Goal: Information Seeking & Learning: Learn about a topic

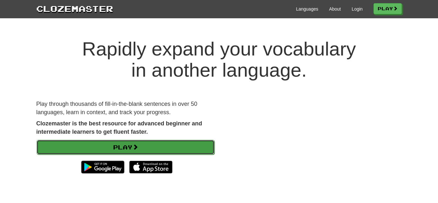
click at [126, 145] on link "Play" at bounding box center [126, 147] width 178 height 15
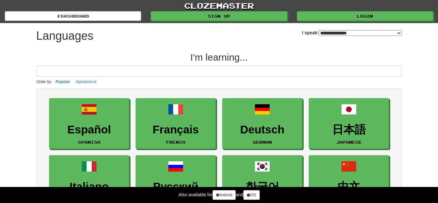
select select "*******"
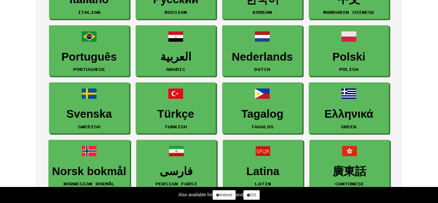
scroll to position [188, 0]
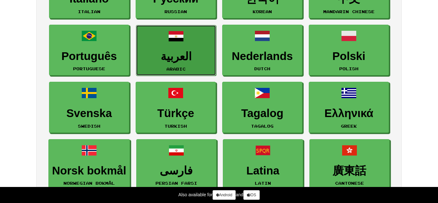
click at [172, 51] on h3 "العربية" at bounding box center [176, 56] width 73 height 13
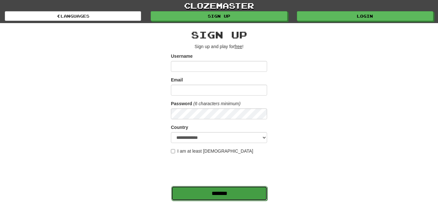
click at [240, 195] on input "*******" at bounding box center [219, 193] width 96 height 15
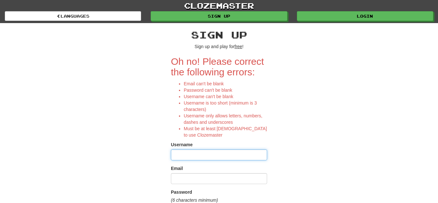
click at [212, 158] on input "Username" at bounding box center [219, 155] width 96 height 11
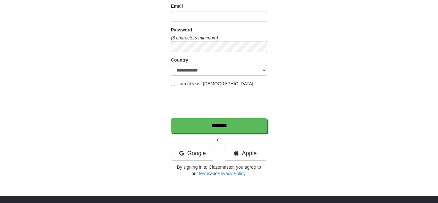
scroll to position [168, 0]
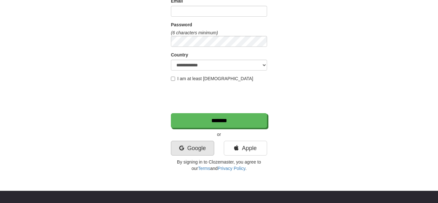
type input "******"
click at [191, 151] on link "Google" at bounding box center [192, 148] width 43 height 15
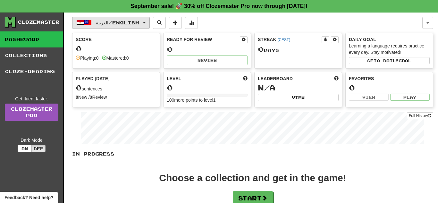
click at [135, 22] on span "العربية / English" at bounding box center [117, 22] width 43 height 5
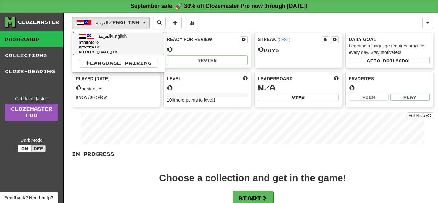
click at [107, 36] on span "العربية" at bounding box center [105, 36] width 13 height 5
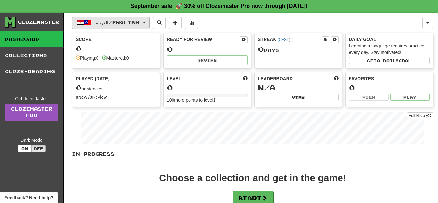
click at [107, 23] on span "العربية / English" at bounding box center [117, 22] width 43 height 5
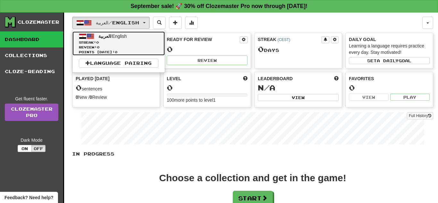
click at [91, 37] on span at bounding box center [91, 36] width 8 height 8
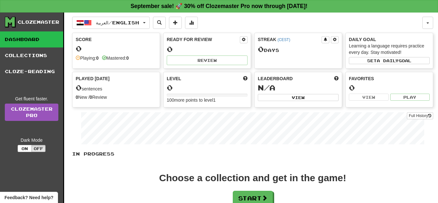
click at [55, 93] on div "Clozemaster Dashboard Collections Cloze-Reading Get fluent faster. Clozemaster …" at bounding box center [32, 133] width 64 height 240
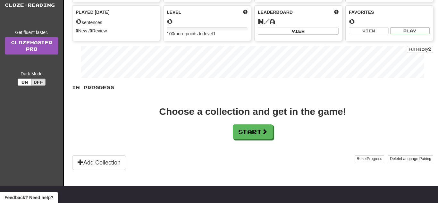
scroll to position [73, 0]
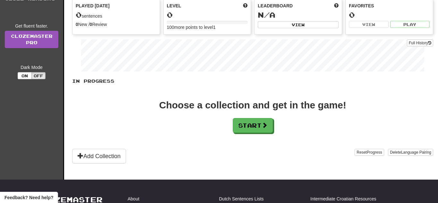
click at [60, 159] on div "Clozemaster Dashboard Collections Cloze-Reading Get fluent faster. Clozemaster …" at bounding box center [32, 60] width 64 height 240
click at [34, 157] on div "Clozemaster Dashboard Collections Cloze-Reading Get fluent faster. Clozemaster …" at bounding box center [32, 60] width 64 height 240
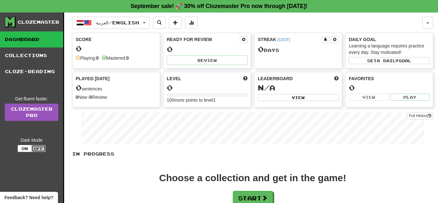
click at [38, 149] on button "Off" at bounding box center [38, 148] width 14 height 7
click at [26, 38] on link "Dashboard" at bounding box center [31, 39] width 63 height 16
click at [23, 22] on div "Clozemaster" at bounding box center [39, 22] width 42 height 6
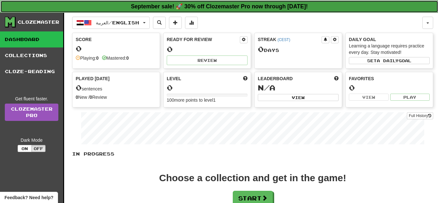
click at [272, 5] on strong "September sale! 🚀 30% off Clozemaster Pro now through [DATE]!" at bounding box center [219, 6] width 177 height 6
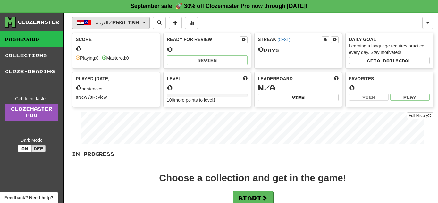
click at [102, 22] on span "العربية / English" at bounding box center [117, 22] width 43 height 5
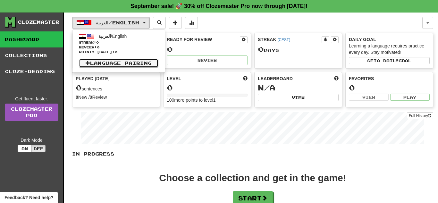
click at [126, 61] on link "Language Pairing" at bounding box center [119, 63] width 80 height 9
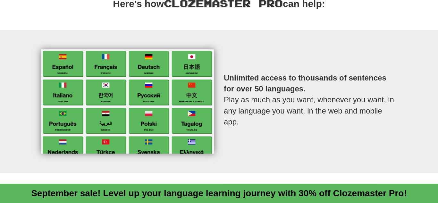
scroll to position [255, 0]
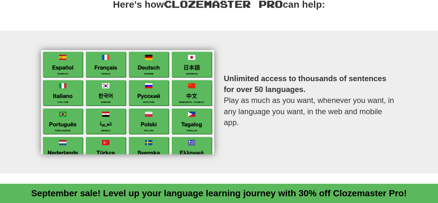
click at [141, 143] on img at bounding box center [127, 102] width 173 height 104
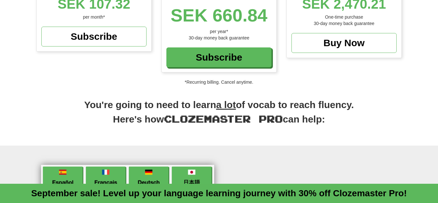
scroll to position [121, 0]
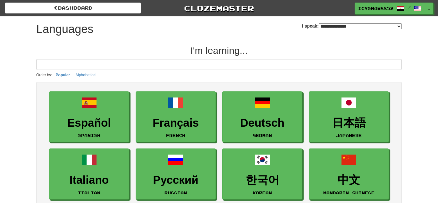
select select "*******"
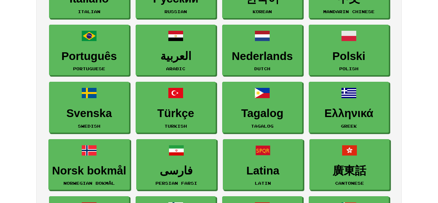
scroll to position [187, 0]
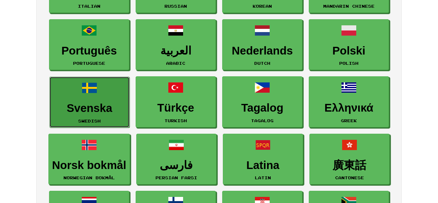
click at [65, 113] on h3 "Svenska" at bounding box center [89, 108] width 73 height 13
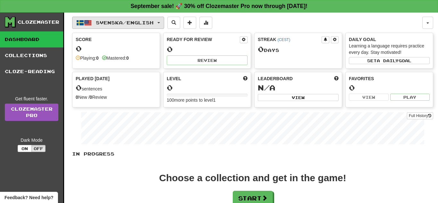
click at [142, 21] on span "Svenska / English" at bounding box center [125, 22] width 58 height 5
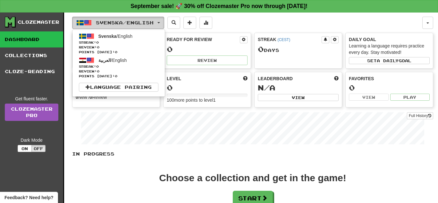
click at [164, 22] on button "Svenska / English" at bounding box center [118, 23] width 92 height 12
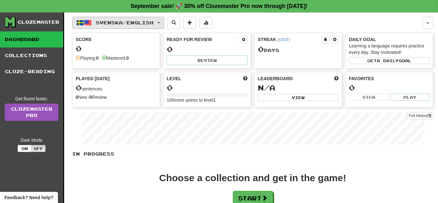
click at [164, 22] on button "Svenska / English" at bounding box center [118, 23] width 92 height 12
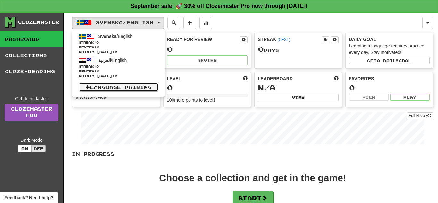
click at [117, 86] on link "Language Pairing" at bounding box center [119, 87] width 80 height 9
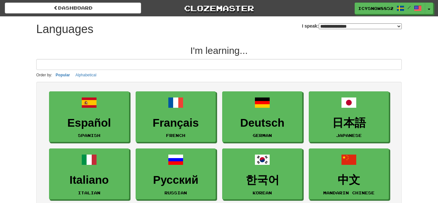
click at [399, 26] on select "**********" at bounding box center [360, 26] width 83 height 6
select select "*******"
click at [319, 23] on select "**********" at bounding box center [360, 26] width 83 height 6
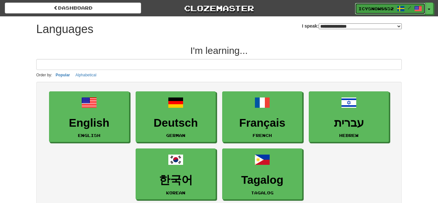
click at [414, 9] on span "/" at bounding box center [409, 7] width 25 height 4
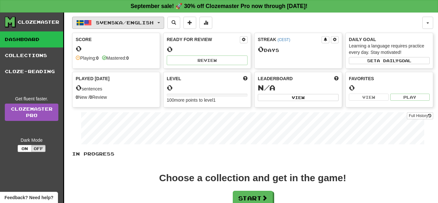
click at [115, 22] on span "Svenska / English" at bounding box center [125, 22] width 58 height 5
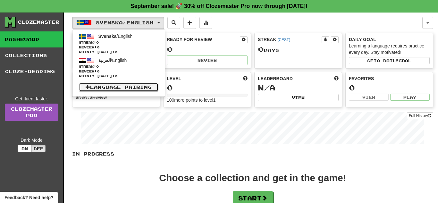
click at [132, 91] on link "Language Pairing" at bounding box center [119, 87] width 80 height 9
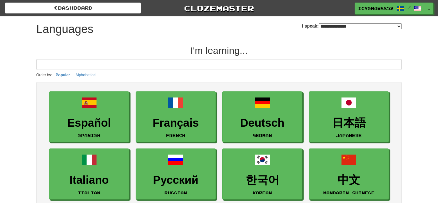
click at [319, 26] on select "**********" at bounding box center [360, 26] width 83 height 6
click at [319, 23] on select "**********" at bounding box center [360, 26] width 83 height 6
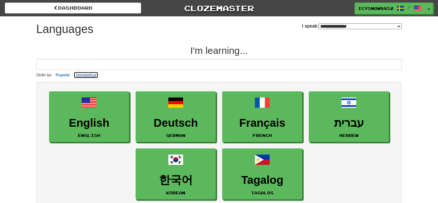
click at [86, 75] on button "Alphabetical" at bounding box center [86, 75] width 25 height 7
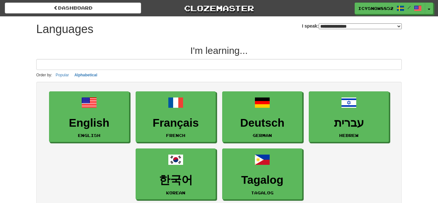
click at [72, 75] on p "Order by: Popular Alphabetical" at bounding box center [219, 75] width 366 height 7
click at [66, 75] on button "Popular" at bounding box center [62, 75] width 17 height 7
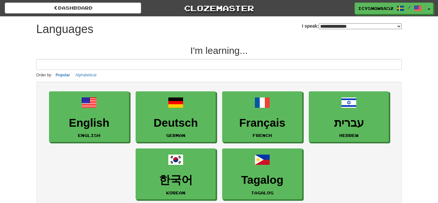
click at [43, 74] on small "Order by:" at bounding box center [44, 75] width 16 height 4
click at [347, 27] on select "**********" at bounding box center [360, 26] width 83 height 6
click at [319, 23] on select "**********" at bounding box center [360, 26] width 83 height 6
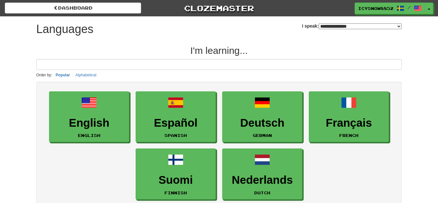
click at [399, 23] on select "**********" at bounding box center [360, 26] width 83 height 6
click at [319, 23] on select "**********" at bounding box center [360, 26] width 83 height 6
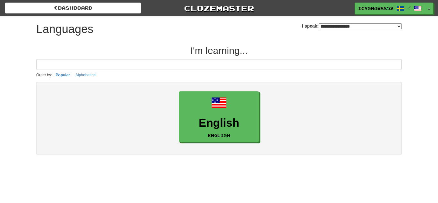
click at [340, 23] on select "**********" at bounding box center [360, 26] width 83 height 6
click at [319, 23] on select "**********" at bounding box center [360, 26] width 83 height 6
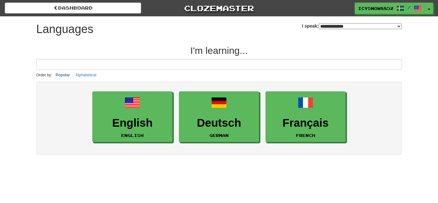
click at [331, 23] on select "**********" at bounding box center [360, 26] width 83 height 6
select select "*******"
click at [319, 23] on select "**********" at bounding box center [360, 26] width 83 height 6
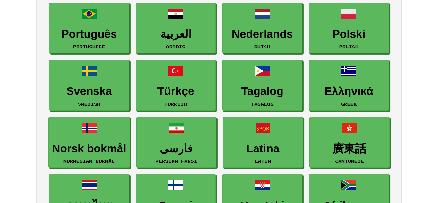
scroll to position [205, 0]
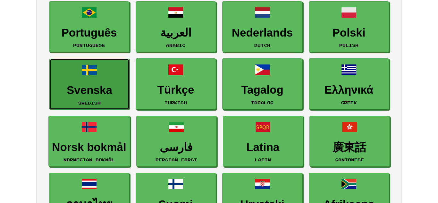
click at [77, 95] on h3 "Svenska" at bounding box center [89, 90] width 73 height 13
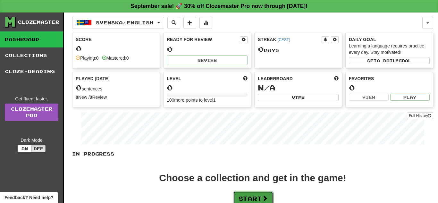
click at [258, 195] on button "Start" at bounding box center [253, 198] width 40 height 15
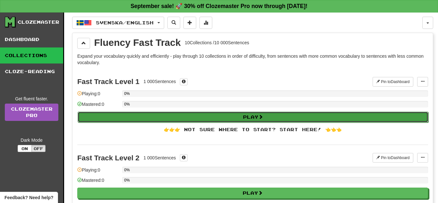
click at [222, 115] on button "Play" at bounding box center [253, 117] width 351 height 11
select select "**"
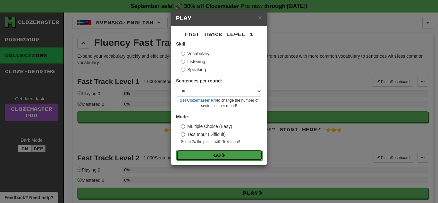
click at [234, 154] on button "Go" at bounding box center [220, 155] width 86 height 11
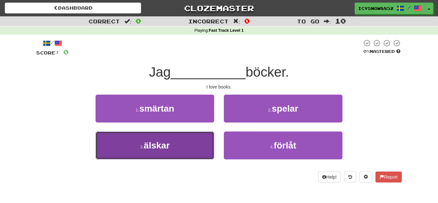
click at [157, 150] on span "älskar" at bounding box center [157, 146] width 26 height 10
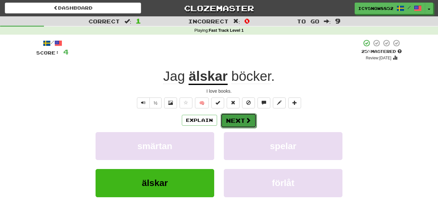
click at [237, 123] on button "Next" at bounding box center [239, 120] width 36 height 15
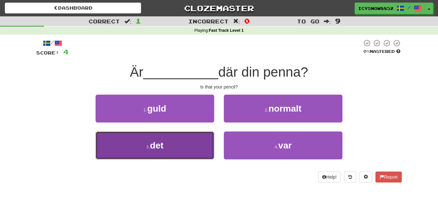
click at [176, 148] on button "3 . det" at bounding box center [155, 146] width 119 height 28
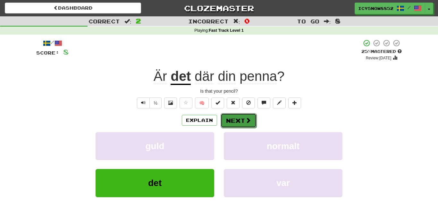
click at [233, 119] on button "Next" at bounding box center [239, 120] width 36 height 15
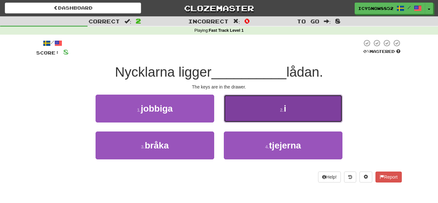
click at [263, 108] on button "2 . i" at bounding box center [283, 109] width 119 height 28
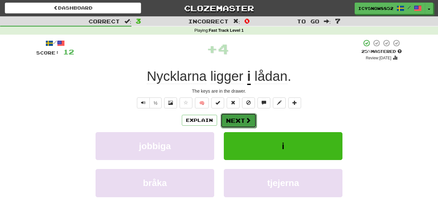
click at [247, 117] on span at bounding box center [249, 120] width 6 height 6
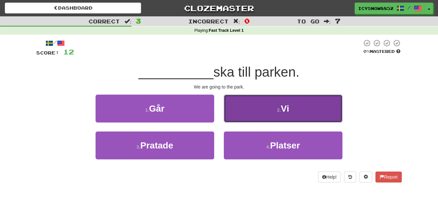
click at [267, 122] on button "2 . Vi" at bounding box center [283, 109] width 119 height 28
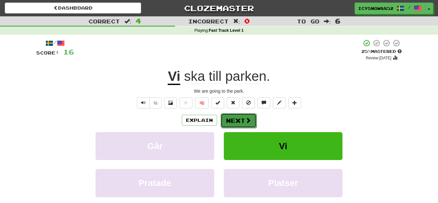
click at [248, 122] on span at bounding box center [249, 120] width 6 height 6
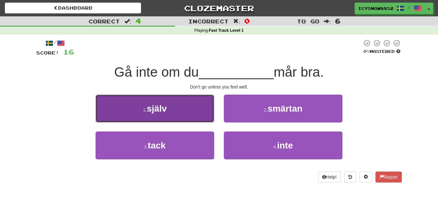
click at [161, 118] on button "1 . själv" at bounding box center [155, 109] width 119 height 28
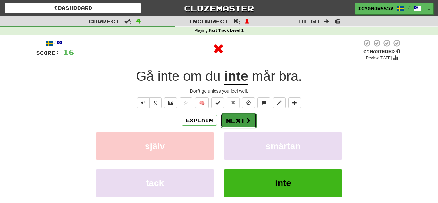
click at [237, 122] on button "Next" at bounding box center [239, 120] width 36 height 15
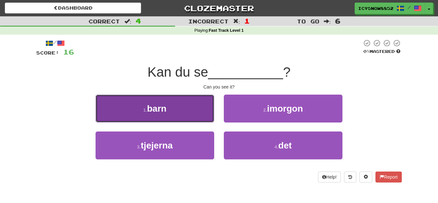
click at [175, 109] on button "1 . barn" at bounding box center [155, 109] width 119 height 28
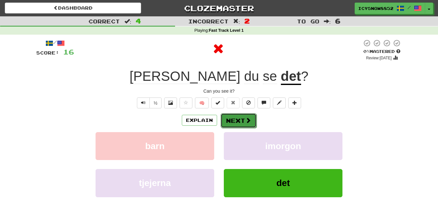
click at [242, 123] on button "Next" at bounding box center [239, 120] width 36 height 15
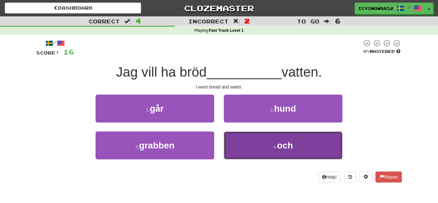
click at [261, 148] on button "4 . och" at bounding box center [283, 146] width 119 height 28
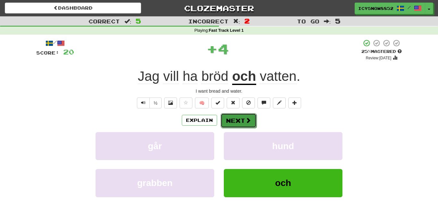
click at [243, 120] on button "Next" at bounding box center [239, 120] width 36 height 15
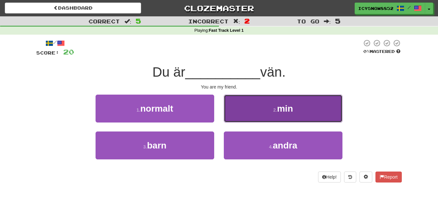
click at [273, 114] on button "2 . min" at bounding box center [283, 109] width 119 height 28
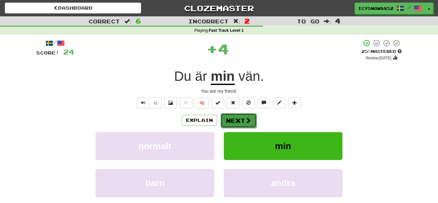
click at [244, 121] on button "Next" at bounding box center [239, 120] width 36 height 15
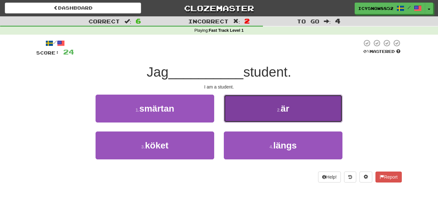
click at [264, 120] on button "2 . är" at bounding box center [283, 109] width 119 height 28
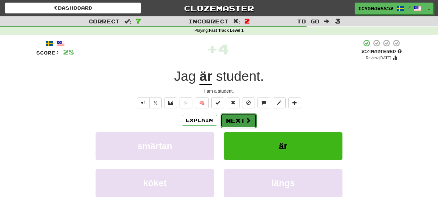
click at [239, 120] on button "Next" at bounding box center [239, 120] width 36 height 15
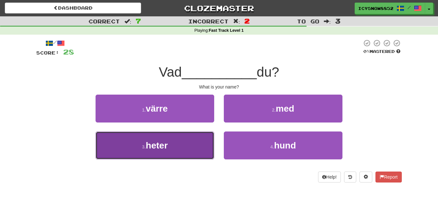
click at [188, 152] on button "3 . heter" at bounding box center [155, 146] width 119 height 28
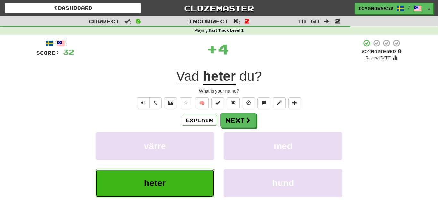
click at [181, 179] on button "heter" at bounding box center [155, 183] width 119 height 28
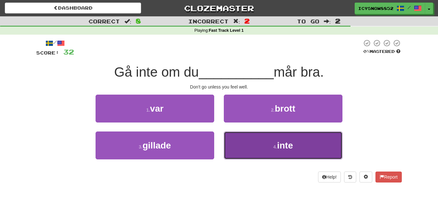
click at [273, 153] on button "4 . inte" at bounding box center [283, 146] width 119 height 28
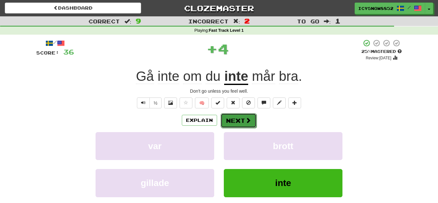
click at [244, 121] on button "Next" at bounding box center [239, 120] width 36 height 15
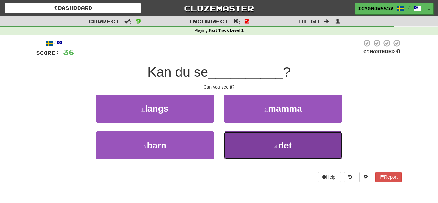
click at [270, 137] on button "4 . det" at bounding box center [283, 146] width 119 height 28
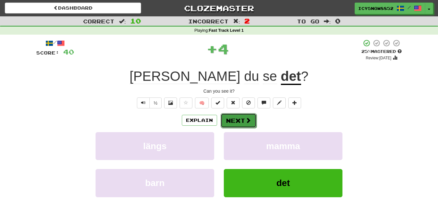
click at [239, 125] on button "Next" at bounding box center [239, 120] width 36 height 15
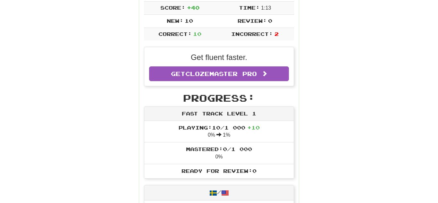
scroll to position [120, 0]
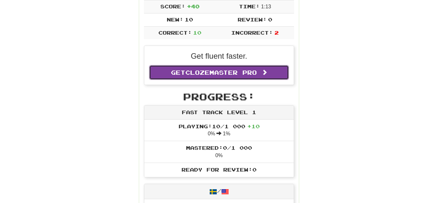
click at [236, 70] on span "Clozemaster Pro" at bounding box center [222, 72] width 72 height 7
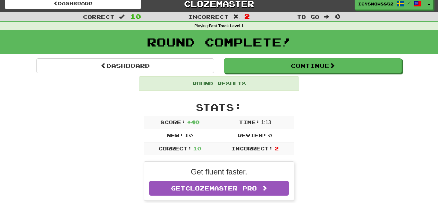
scroll to position [0, 0]
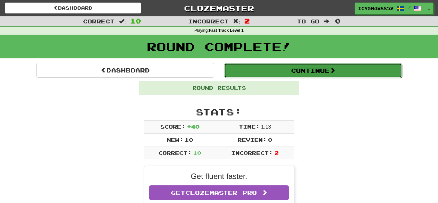
click at [350, 73] on button "Continue" at bounding box center [313, 70] width 178 height 15
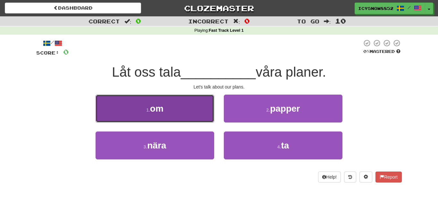
click at [169, 109] on button "1 . om" at bounding box center [155, 109] width 119 height 28
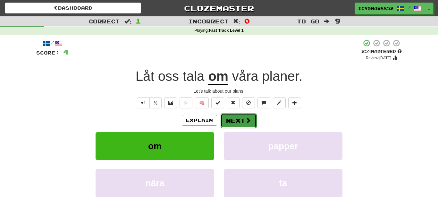
click at [231, 121] on button "Next" at bounding box center [239, 120] width 36 height 15
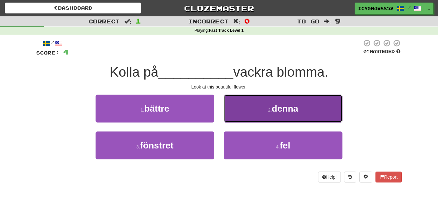
click at [260, 110] on button "2 . denna" at bounding box center [283, 109] width 119 height 28
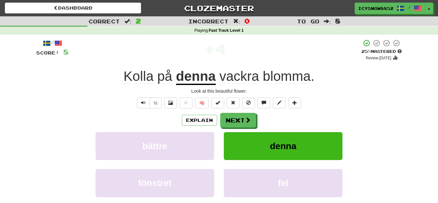
click at [130, 76] on span "Kolla" at bounding box center [139, 76] width 30 height 15
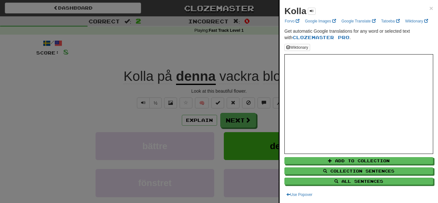
click at [61, 106] on div at bounding box center [219, 101] width 438 height 203
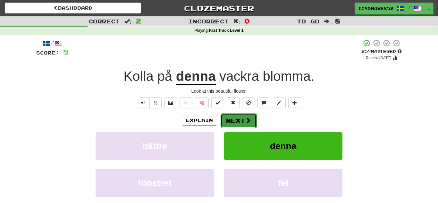
click at [246, 119] on span at bounding box center [249, 120] width 6 height 6
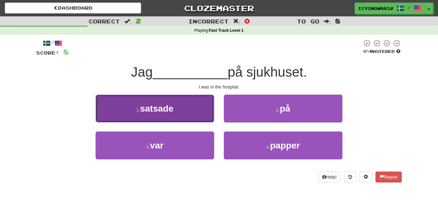
click at [181, 112] on button "1 . satsade" at bounding box center [155, 109] width 119 height 28
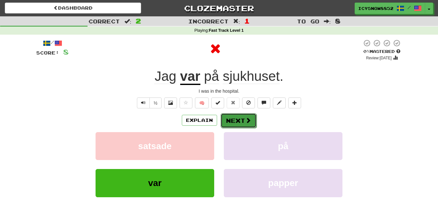
click at [230, 120] on button "Next" at bounding box center [239, 120] width 36 height 15
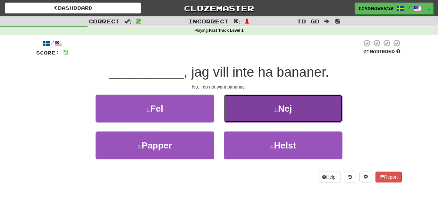
click at [272, 115] on button "2 . Nej" at bounding box center [283, 109] width 119 height 28
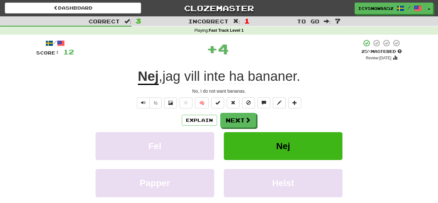
click at [272, 115] on div "Explain Next" at bounding box center [219, 120] width 366 height 15
click at [244, 117] on button "Next" at bounding box center [239, 120] width 36 height 15
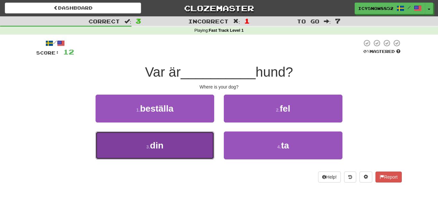
click at [167, 152] on button "3 . din" at bounding box center [155, 146] width 119 height 28
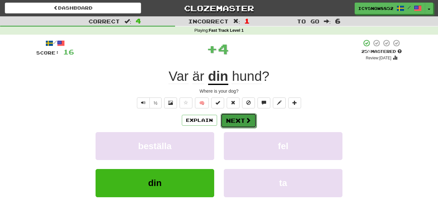
click at [236, 119] on button "Next" at bounding box center [239, 120] width 36 height 15
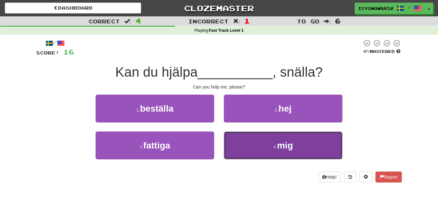
click at [308, 147] on button "4 . mig" at bounding box center [283, 146] width 119 height 28
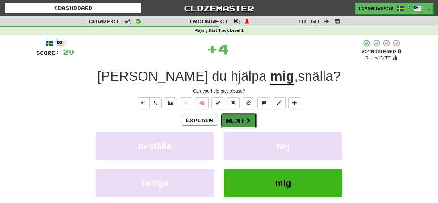
click at [244, 118] on button "Next" at bounding box center [239, 120] width 36 height 15
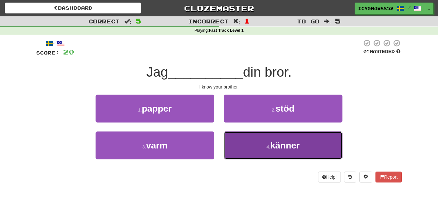
click at [281, 154] on button "4 . känner" at bounding box center [283, 146] width 119 height 28
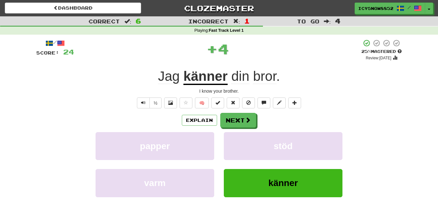
click at [209, 79] on u "känner" at bounding box center [206, 77] width 44 height 16
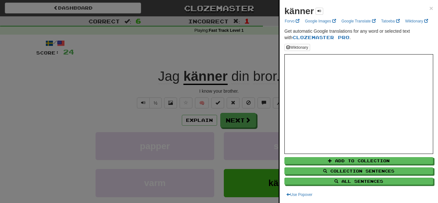
click at [180, 58] on div at bounding box center [219, 101] width 438 height 203
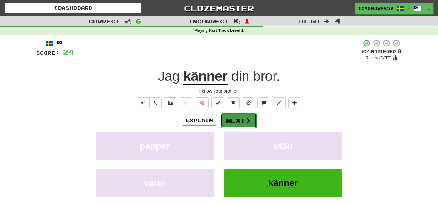
click at [244, 122] on button "Next" at bounding box center [239, 120] width 36 height 15
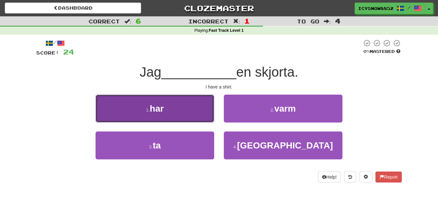
click at [188, 118] on button "1 . har" at bounding box center [155, 109] width 119 height 28
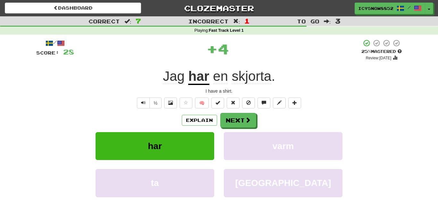
click at [252, 85] on div "Jag har en skjorta ." at bounding box center [219, 77] width 366 height 18
click at [252, 79] on span "skjorta" at bounding box center [252, 76] width 40 height 15
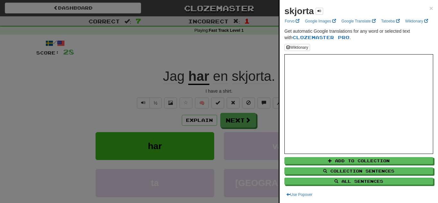
click at [260, 61] on div at bounding box center [219, 101] width 438 height 203
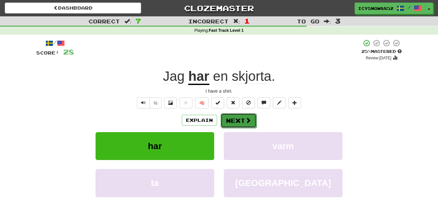
click at [246, 123] on span at bounding box center [249, 120] width 6 height 6
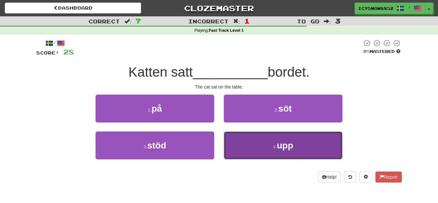
click at [292, 149] on span "upp" at bounding box center [285, 146] width 16 height 10
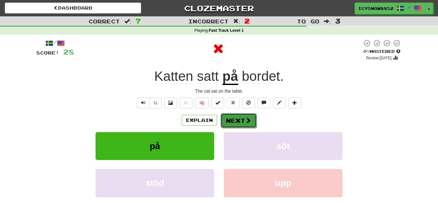
click at [240, 119] on button "Next" at bounding box center [239, 120] width 36 height 15
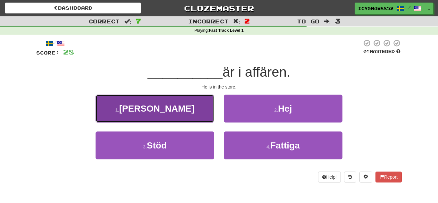
click at [173, 117] on button "1 . Han" at bounding box center [155, 109] width 119 height 28
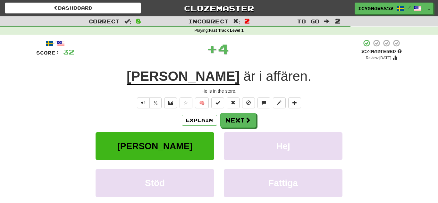
click at [244, 80] on span "är" at bounding box center [250, 76] width 12 height 15
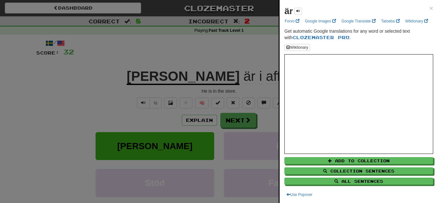
click at [74, 91] on div at bounding box center [219, 101] width 438 height 203
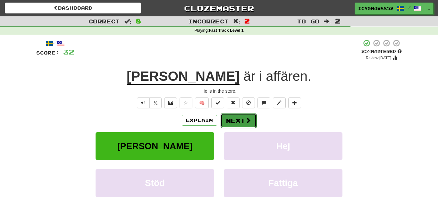
click at [230, 117] on button "Next" at bounding box center [239, 120] width 36 height 15
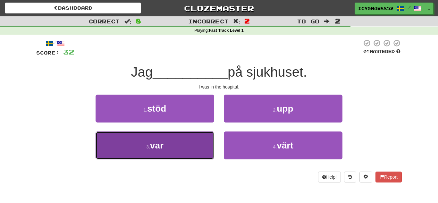
click at [173, 140] on button "3 . var" at bounding box center [155, 146] width 119 height 28
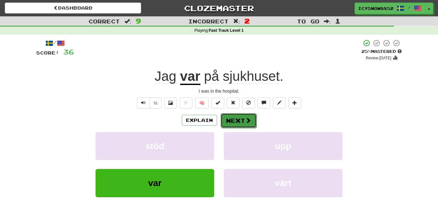
click at [244, 119] on button "Next" at bounding box center [239, 120] width 36 height 15
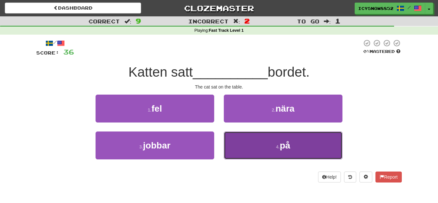
click at [261, 140] on button "4 . på" at bounding box center [283, 146] width 119 height 28
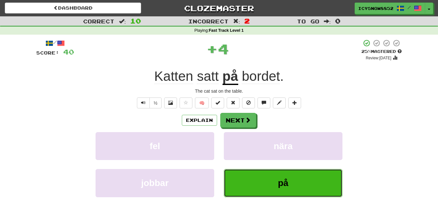
click at [295, 187] on button "på" at bounding box center [283, 183] width 119 height 28
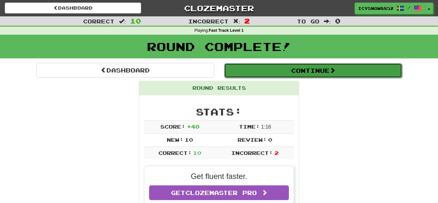
click at [306, 71] on button "Continue" at bounding box center [313, 70] width 178 height 15
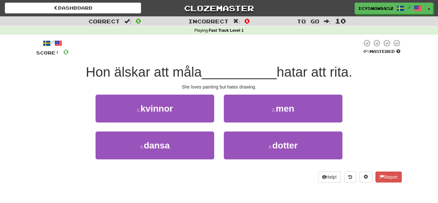
click at [235, 22] on span ":" at bounding box center [236, 21] width 7 height 5
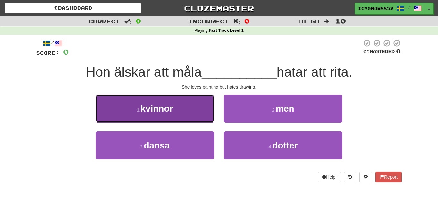
click at [149, 119] on button "1 . kvinnor" at bounding box center [155, 109] width 119 height 28
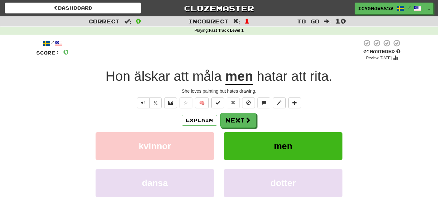
click at [121, 79] on span "Hon" at bounding box center [118, 76] width 25 height 15
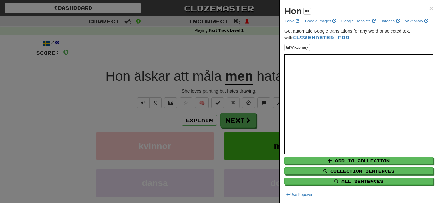
click at [158, 81] on div at bounding box center [219, 101] width 438 height 203
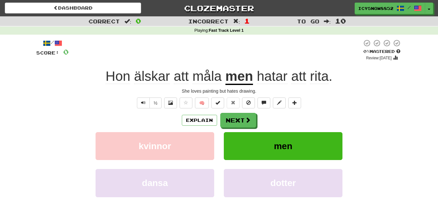
click at [162, 81] on span "älskar" at bounding box center [152, 76] width 36 height 15
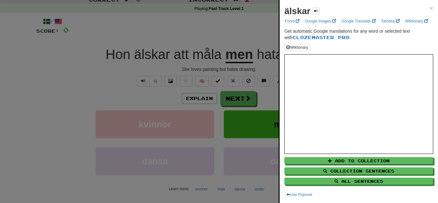
scroll to position [21, 0]
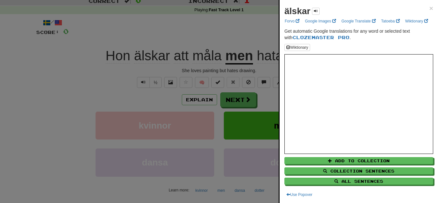
click at [92, 78] on div at bounding box center [219, 101] width 438 height 203
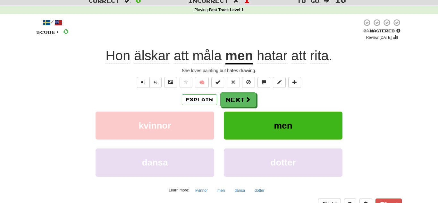
click at [215, 60] on span "måla" at bounding box center [207, 55] width 29 height 15
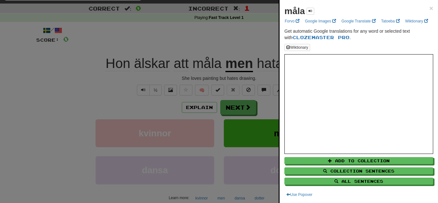
scroll to position [13, 0]
click at [230, 75] on div at bounding box center [219, 101] width 438 height 203
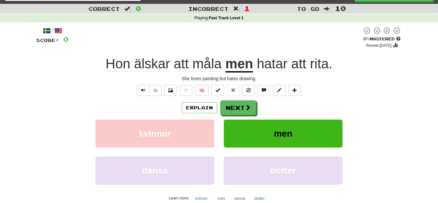
click at [266, 68] on span "hatar" at bounding box center [272, 63] width 31 height 15
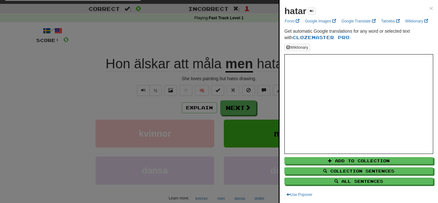
click at [295, 82] on iframe at bounding box center [359, 104] width 149 height 100
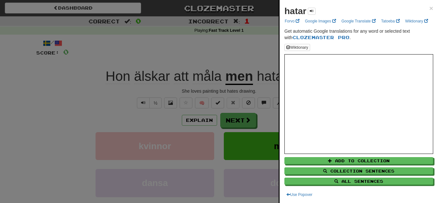
click at [249, 135] on div at bounding box center [219, 101] width 438 height 203
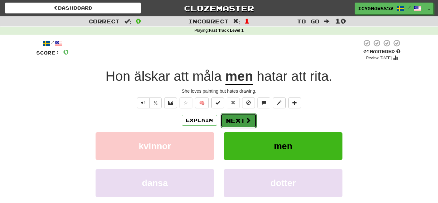
click at [244, 119] on button "Next" at bounding box center [239, 120] width 36 height 15
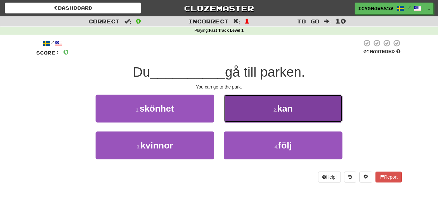
click at [295, 110] on button "2 . kan" at bounding box center [283, 109] width 119 height 28
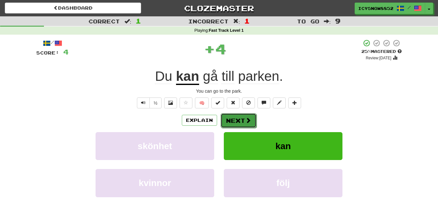
click at [236, 122] on button "Next" at bounding box center [239, 120] width 36 height 15
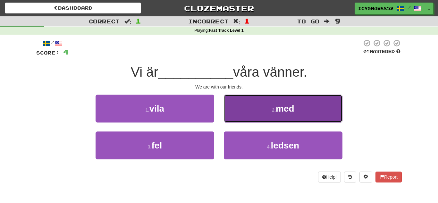
click at [303, 118] on button "2 . med" at bounding box center [283, 109] width 119 height 28
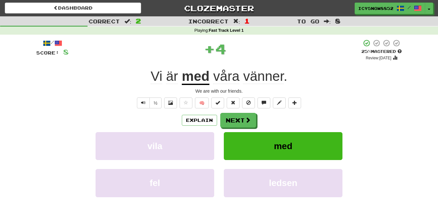
click at [234, 78] on span "våra" at bounding box center [226, 76] width 26 height 15
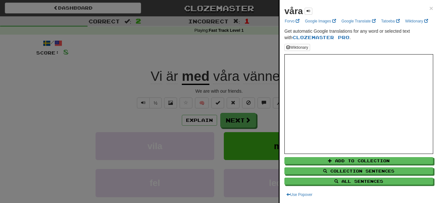
click at [97, 97] on div at bounding box center [219, 101] width 438 height 203
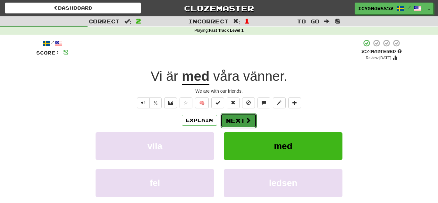
click at [246, 117] on span at bounding box center [249, 120] width 6 height 6
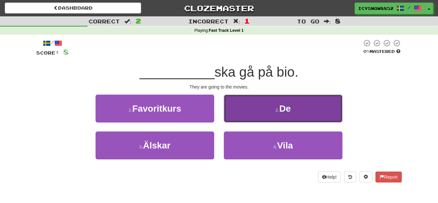
click at [279, 115] on button "2 . De" at bounding box center [283, 109] width 119 height 28
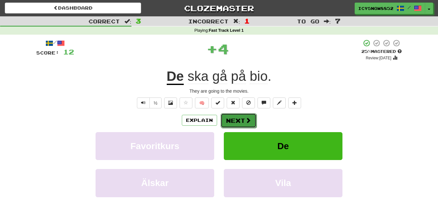
click at [240, 116] on button "Next" at bounding box center [239, 120] width 36 height 15
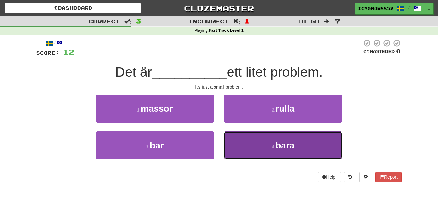
click at [269, 146] on button "4 . bara" at bounding box center [283, 146] width 119 height 28
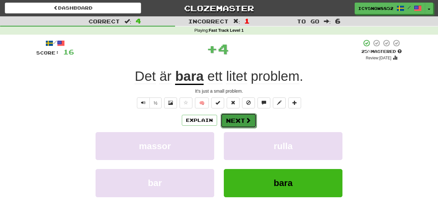
click at [240, 123] on button "Next" at bounding box center [239, 120] width 36 height 15
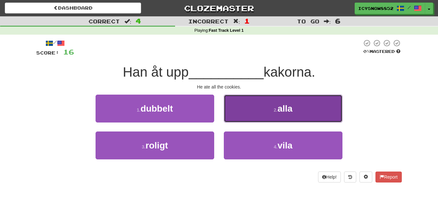
click at [266, 117] on button "2 . alla" at bounding box center [283, 109] width 119 height 28
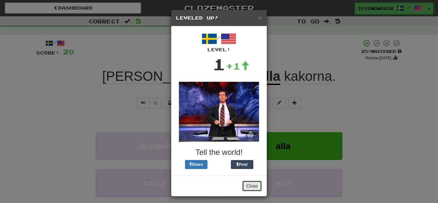
click at [257, 187] on button "Close" at bounding box center [252, 186] width 20 height 11
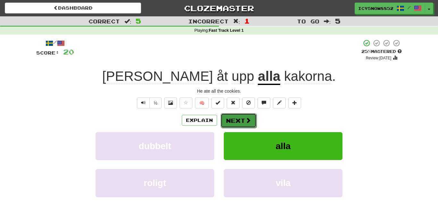
click at [238, 123] on button "Next" at bounding box center [239, 120] width 36 height 15
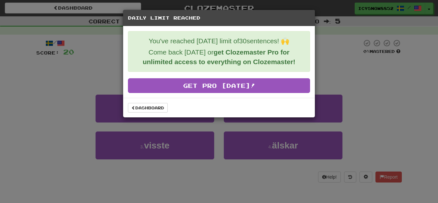
click at [112, 130] on div "Daily Limit Reached You've reached today's limit of 30 sentences! 🙌 Come back t…" at bounding box center [219, 101] width 438 height 203
click at [147, 108] on link "Dashboard" at bounding box center [148, 108] width 40 height 10
click at [117, 90] on div "Daily Limit Reached You've reached today's limit of 30 sentences! 🙌 Come back t…" at bounding box center [219, 101] width 438 height 203
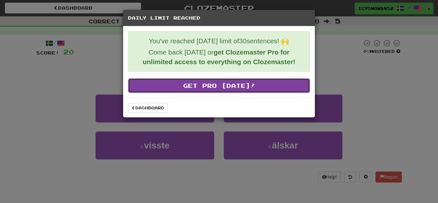
click at [185, 84] on link "Get Pro Today!" at bounding box center [219, 85] width 182 height 15
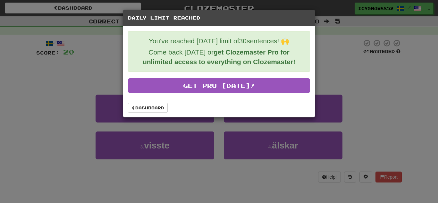
click at [148, 113] on div "Dashboard" at bounding box center [219, 108] width 192 height 20
click at [141, 109] on link "Dashboard" at bounding box center [148, 108] width 40 height 10
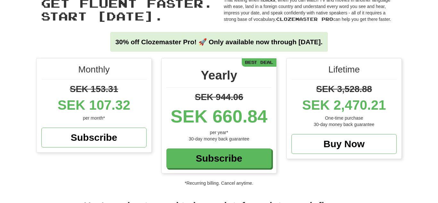
scroll to position [33, 0]
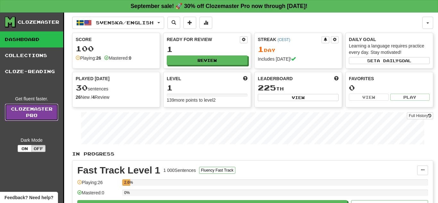
click at [37, 105] on link "Clozemaster Pro" at bounding box center [32, 112] width 54 height 17
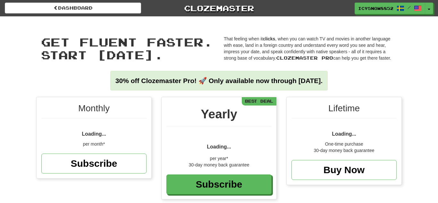
scroll to position [97, 0]
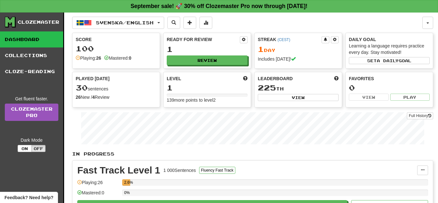
click at [59, 130] on div "Get fluent faster. Clozemaster Pro Dark Mode On Off" at bounding box center [34, 124] width 58 height 56
click at [199, 58] on button "Review" at bounding box center [207, 61] width 81 height 10
select select "**"
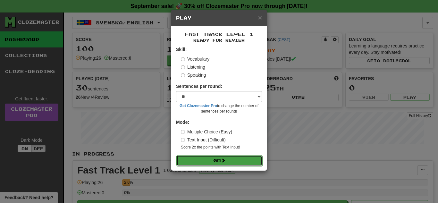
click at [236, 158] on button "Go" at bounding box center [220, 160] width 86 height 11
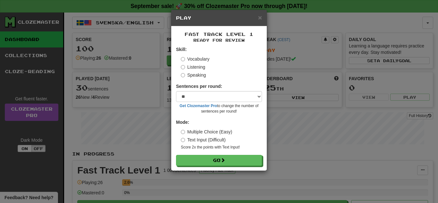
click at [81, 39] on div "× Play Fast Track Level 1 Ready for Review Skill: Vocabulary Listening Speaking…" at bounding box center [219, 101] width 438 height 203
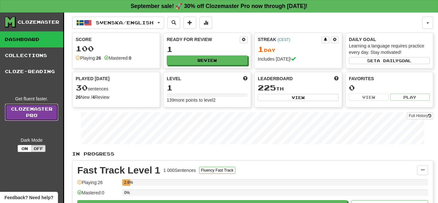
click at [50, 114] on link "Clozemaster Pro" at bounding box center [32, 112] width 54 height 17
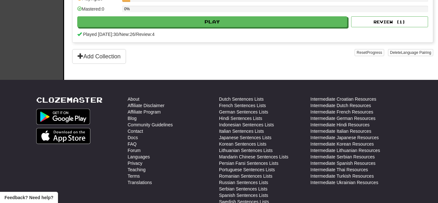
scroll to position [187, 0]
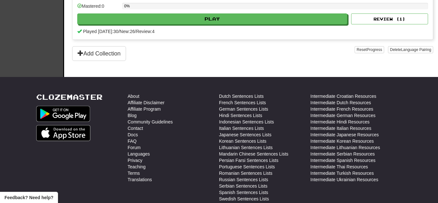
click at [201, 26] on div "Fast Track Level 1 1 000 Sentences Fluency Fast Track Manage Sentences Unpin fr…" at bounding box center [253, 6] width 361 height 65
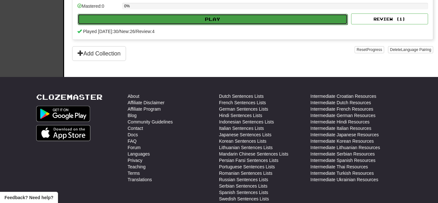
click at [201, 24] on button "Play" at bounding box center [213, 19] width 270 height 11
select select "**"
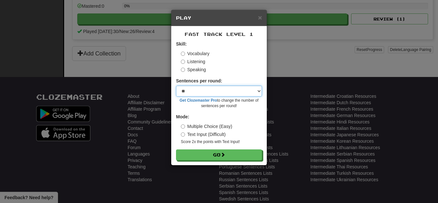
click at [259, 91] on select "* ** ** ** ** ** *** ********" at bounding box center [219, 91] width 86 height 11
click at [113, 92] on div "× Play Fast Track Level 1 Skill: Vocabulary Listening Speaking Sentences per ro…" at bounding box center [219, 101] width 438 height 203
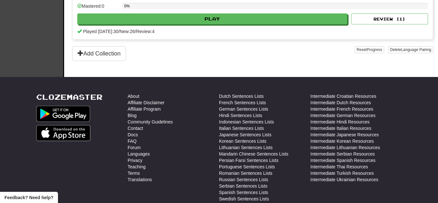
click at [211, 25] on div "Fast Track Level 1 1 000 Sentences Fluency Fast Track Manage Sentences Unpin fr…" at bounding box center [253, 6] width 361 height 65
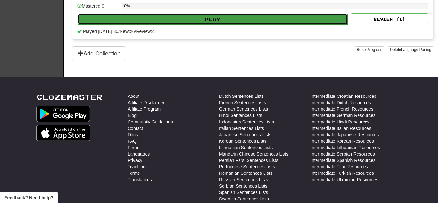
click at [211, 23] on button "Play" at bounding box center [213, 19] width 270 height 11
select select "**"
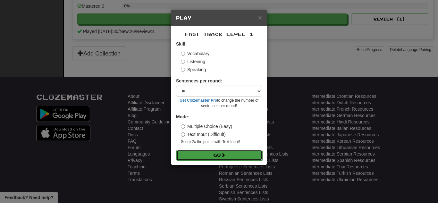
click at [239, 152] on button "Go" at bounding box center [220, 155] width 86 height 11
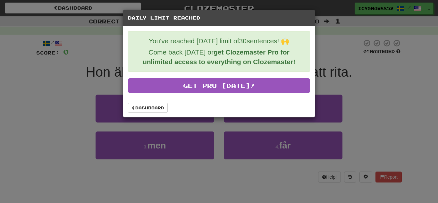
click at [99, 130] on div "Daily Limit Reached You've reached [DATE] limit of 30 sentences! 🙌 Come back [D…" at bounding box center [219, 101] width 438 height 203
click at [230, 53] on strong "get Clozemaster Pro for unlimited access to everything on Clozemaster!" at bounding box center [219, 56] width 153 height 17
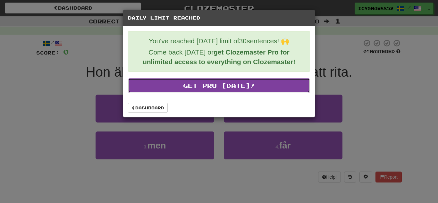
click at [235, 83] on link "Get Pro [DATE]!" at bounding box center [219, 85] width 182 height 15
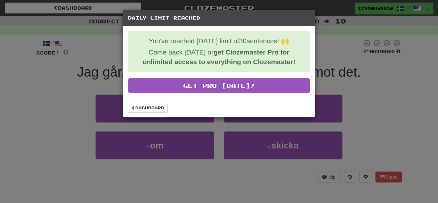
click at [269, 141] on div "Daily Limit Reached You've reached [DATE] limit of 30 sentences! 🙌 Come back [D…" at bounding box center [219, 101] width 438 height 203
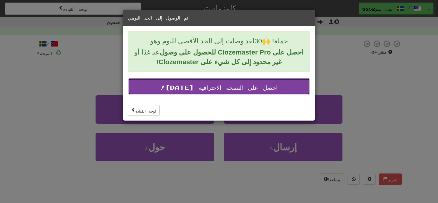
click at [256, 85] on font "احصل على النسخة الاحترافية [DATE]!" at bounding box center [218, 87] width 117 height 7
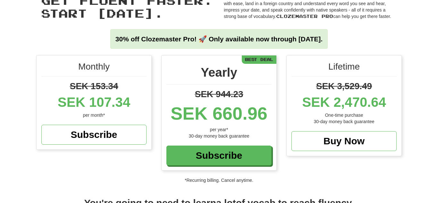
scroll to position [42, 0]
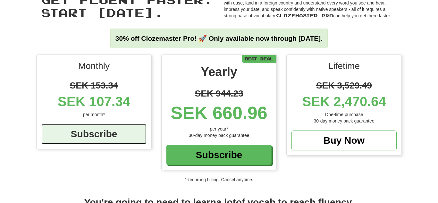
click at [85, 142] on div "Subscribe" at bounding box center [93, 134] width 105 height 20
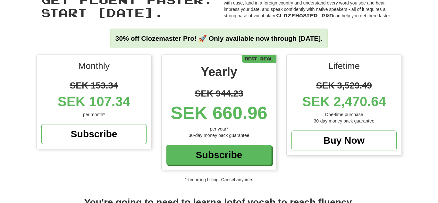
scroll to position [0, 0]
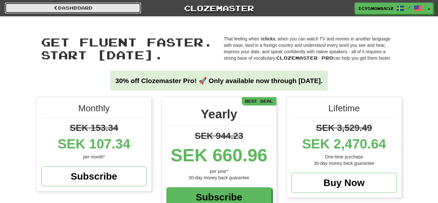
click at [73, 6] on link "Dashboard" at bounding box center [73, 8] width 136 height 11
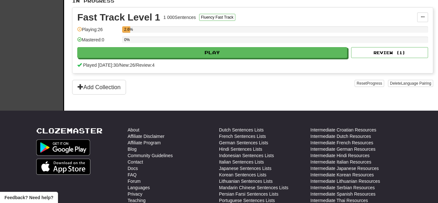
scroll to position [155, 0]
